Goal: Register for event/course

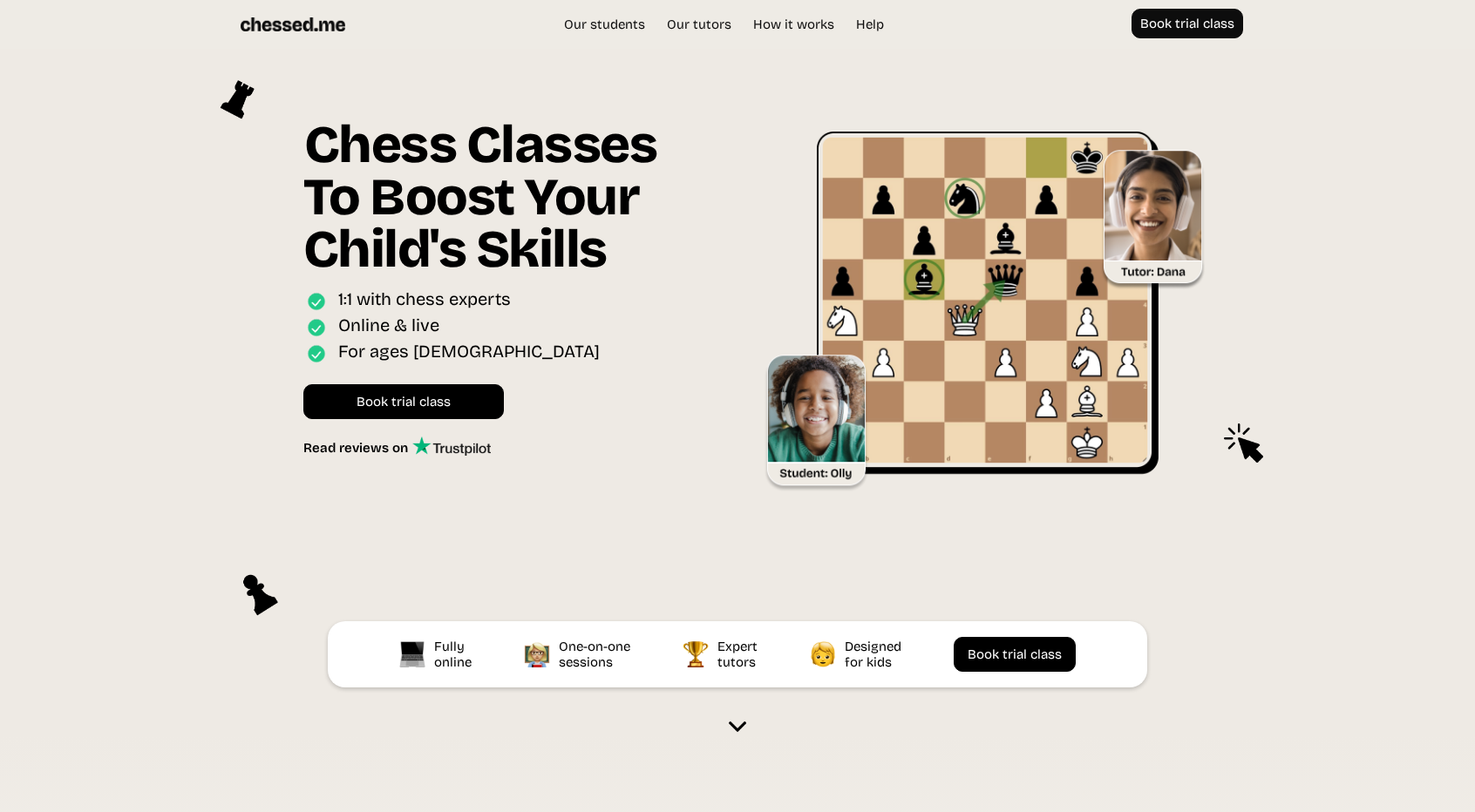
click at [490, 300] on div "1:1 with chess experts" at bounding box center [424, 300] width 172 height 25
click at [502, 293] on div "1:1 with chess experts" at bounding box center [424, 300] width 172 height 25
drag, startPoint x: 555, startPoint y: 290, endPoint x: 543, endPoint y: 355, distance: 66.1
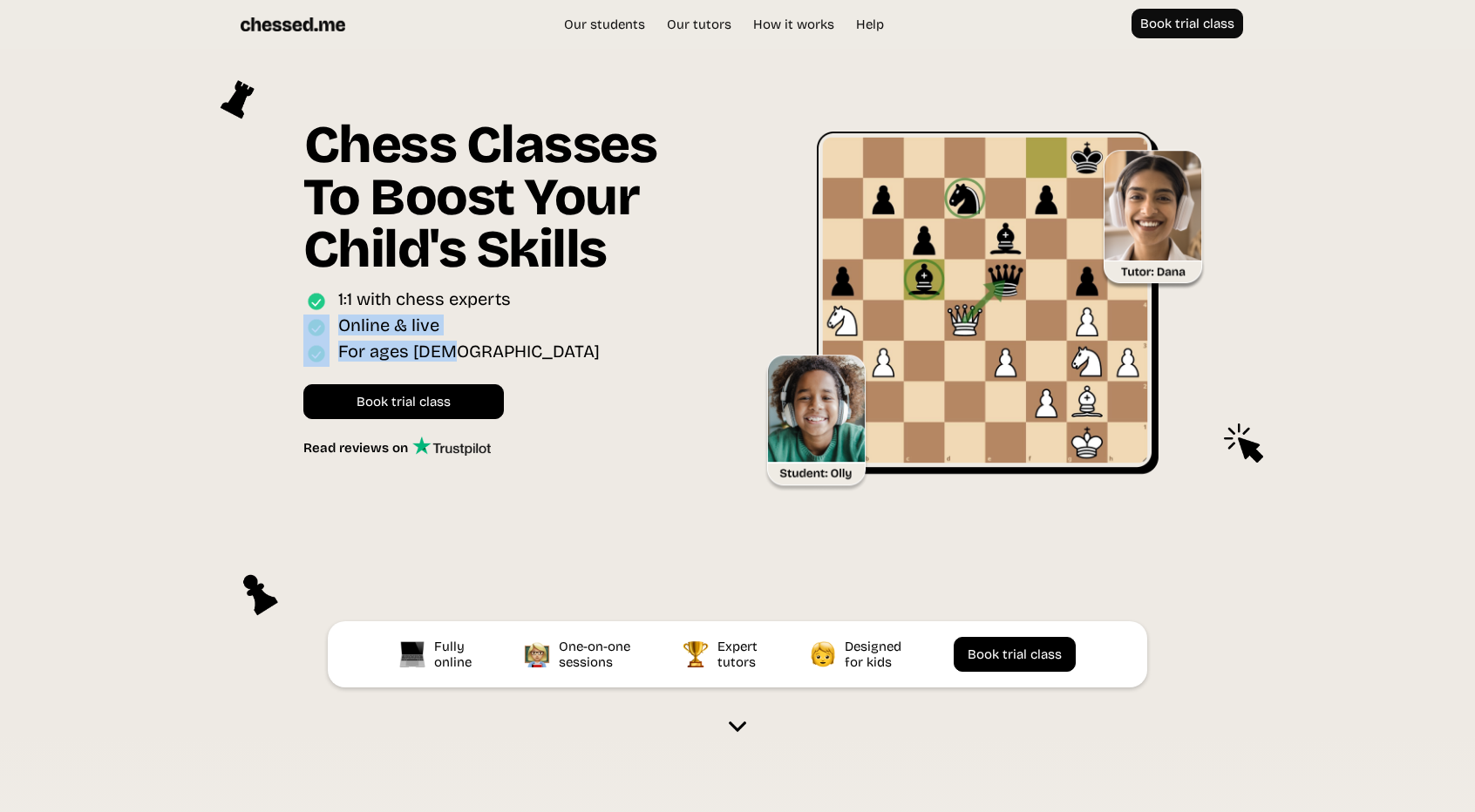
click at [543, 355] on div "Chess Classes To Boost Your Child's Skills Online interactive classes for ages …" at bounding box center [516, 287] width 425 height 338
click at [543, 355] on div "For ages [DEMOGRAPHIC_DATA]" at bounding box center [507, 354] width 408 height 26
drag, startPoint x: 549, startPoint y: 350, endPoint x: 609, endPoint y: 276, distance: 95.3
click at [609, 276] on div "Chess Classes To Boost Your Child's Skills Online interactive classes for ages …" at bounding box center [516, 287] width 425 height 338
click at [660, 274] on h1 "Chess Classes To Boost Your Child's Skills" at bounding box center [507, 203] width 408 height 170
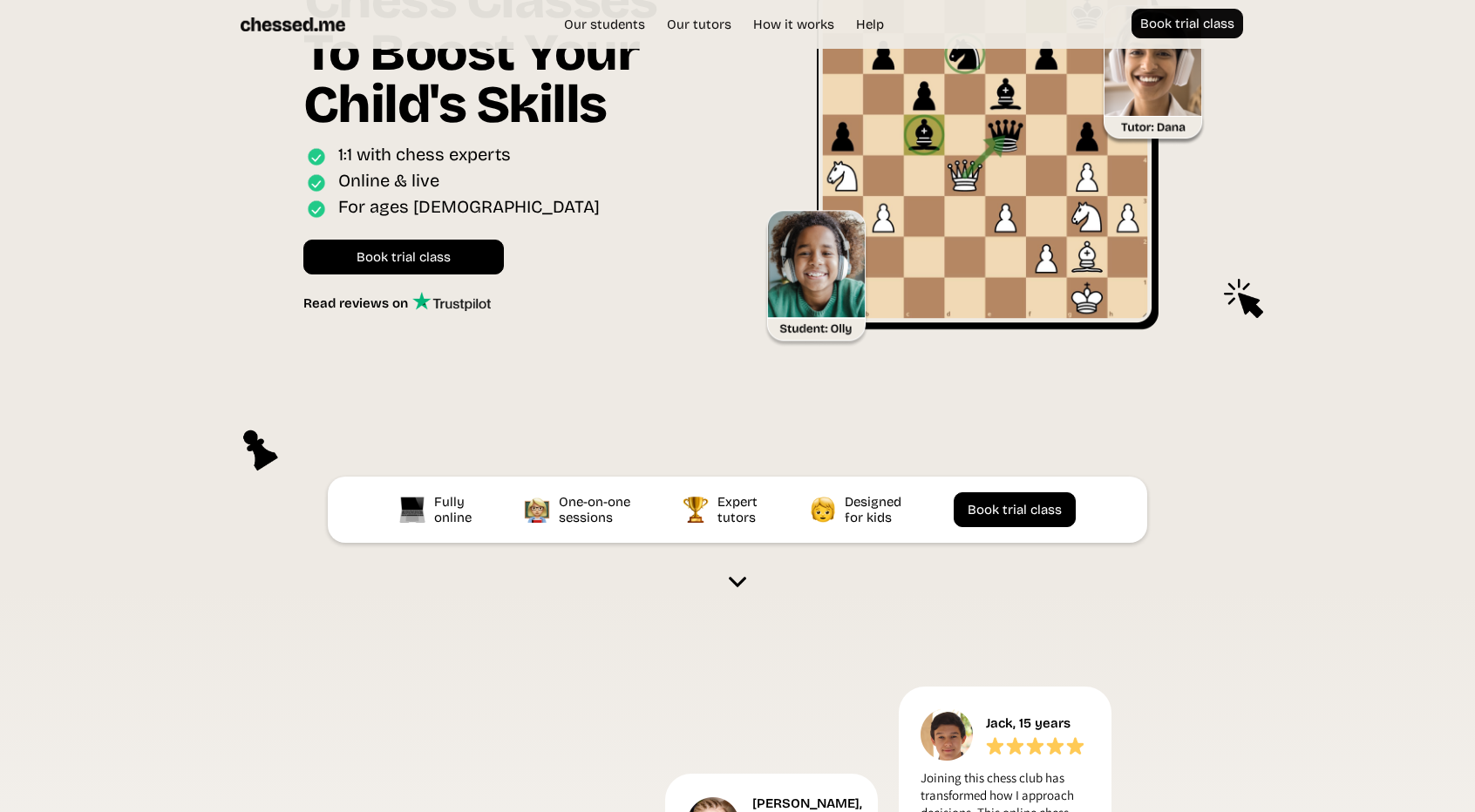
scroll to position [436, 0]
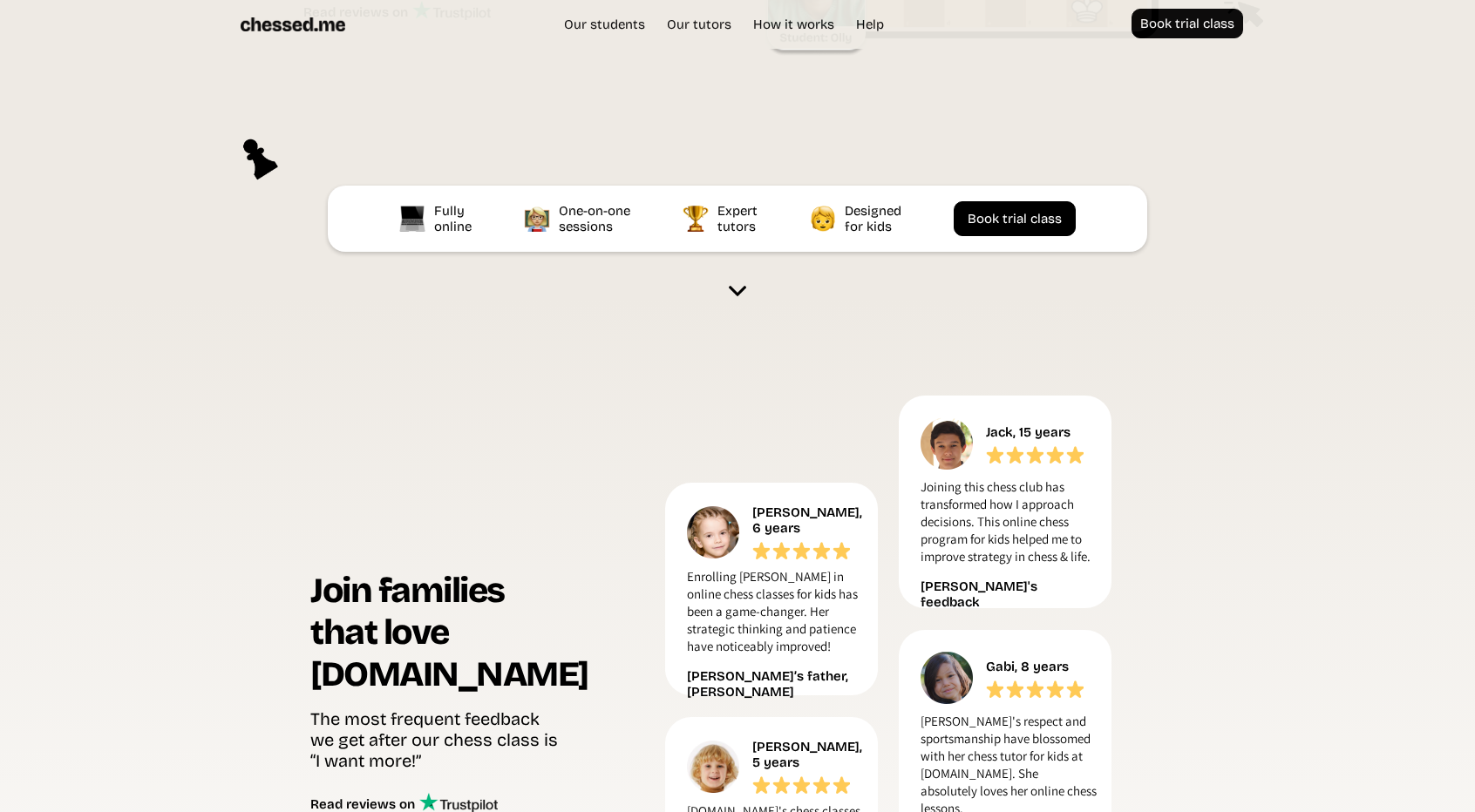
click at [722, 278] on link at bounding box center [737, 275] width 105 height 48
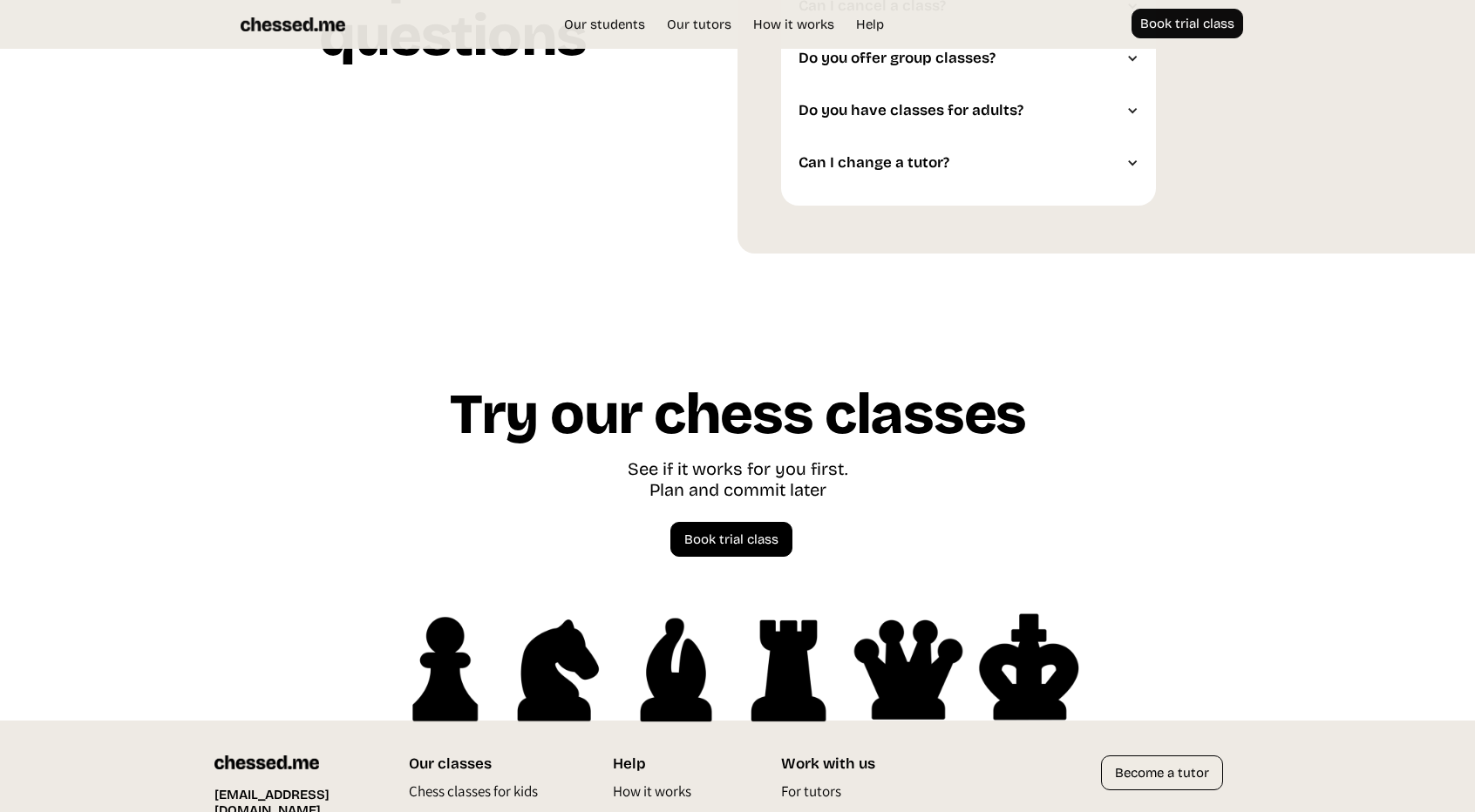
scroll to position [4788, 0]
